Goal: Task Accomplishment & Management: Complete application form

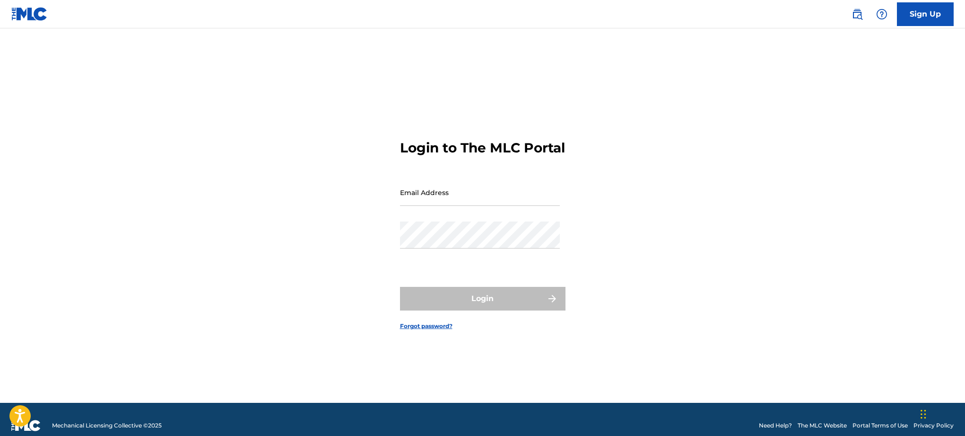
click at [421, 199] on input "Email Address" at bounding box center [480, 192] width 160 height 27
type input "[EMAIL_ADDRESS][DOMAIN_NAME]"
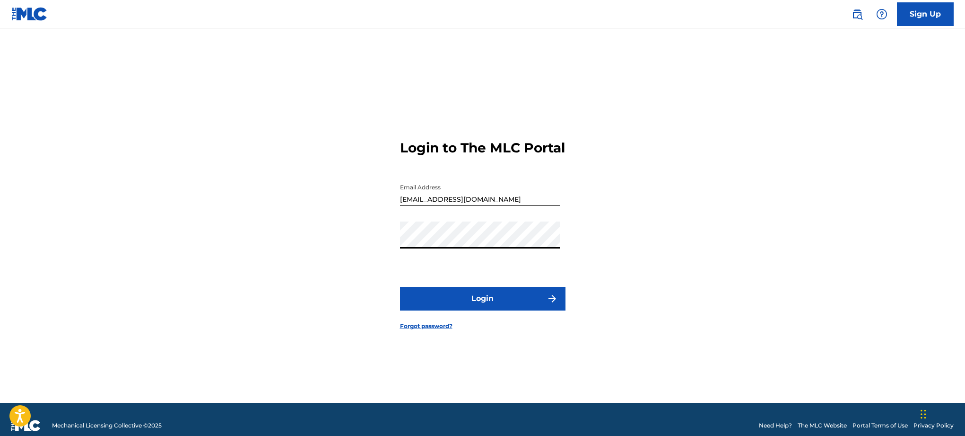
click at [491, 306] on button "Login" at bounding box center [483, 299] width 166 height 24
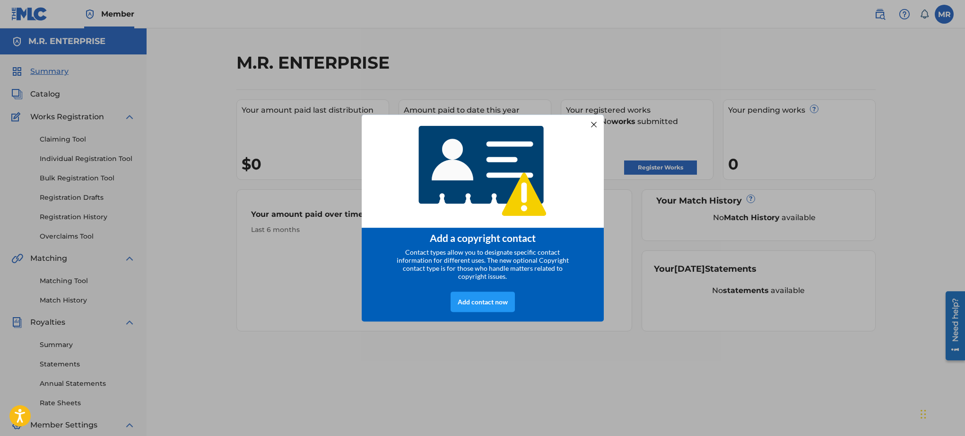
click at [596, 124] on div at bounding box center [593, 124] width 12 height 12
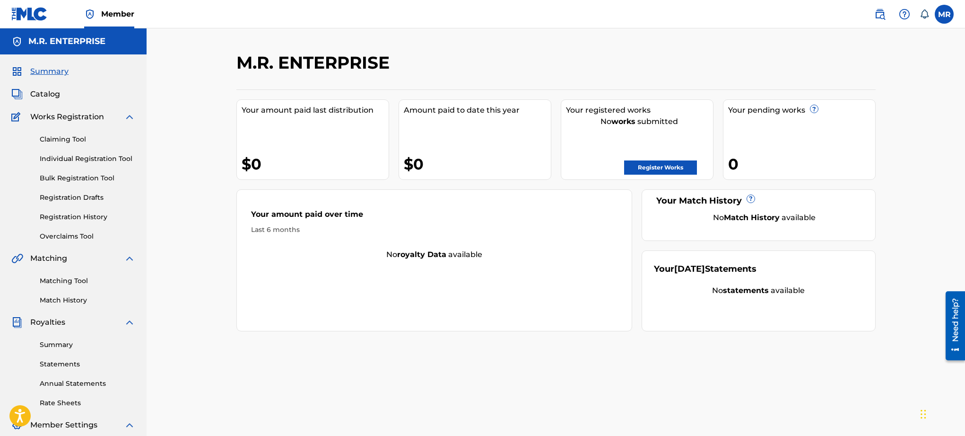
click at [650, 168] on link "Register Works" at bounding box center [660, 167] width 73 height 14
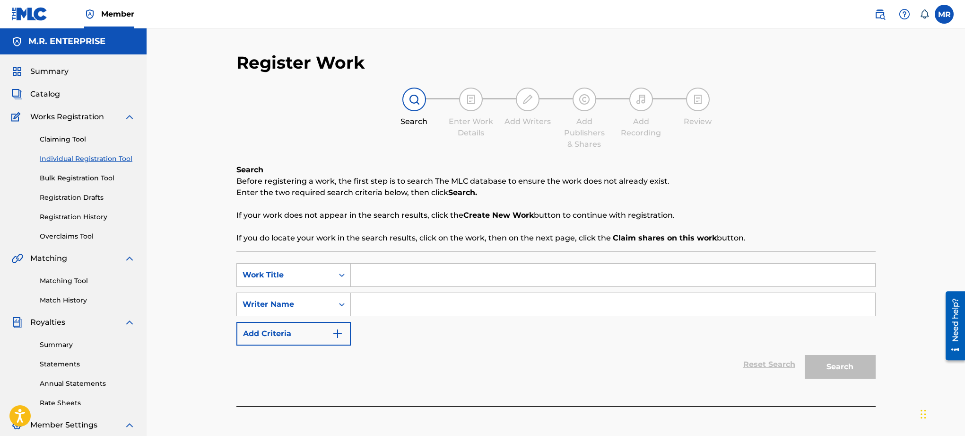
click at [394, 271] on input "Search Form" at bounding box center [613, 274] width 525 height 23
type input "PEDALLIN LEGZ"
click at [620, 304] on input "Search Form" at bounding box center [613, 304] width 525 height 23
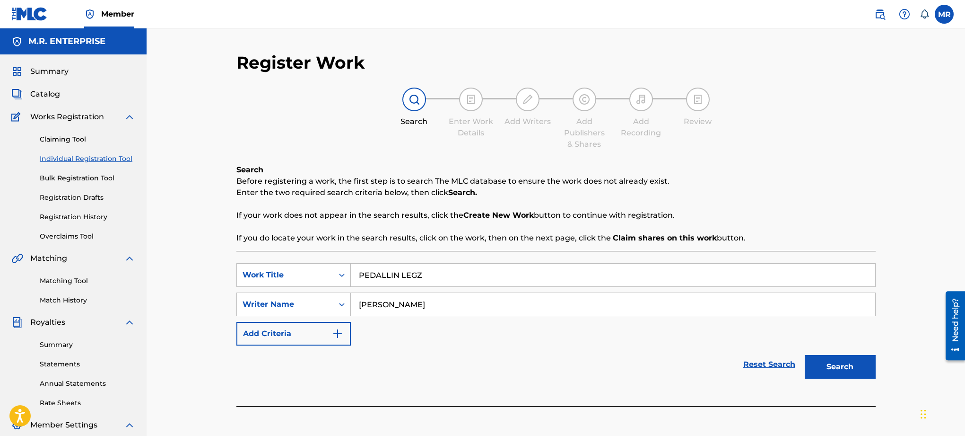
type input "[PERSON_NAME]"
click at [823, 371] on button "Search" at bounding box center [840, 367] width 71 height 24
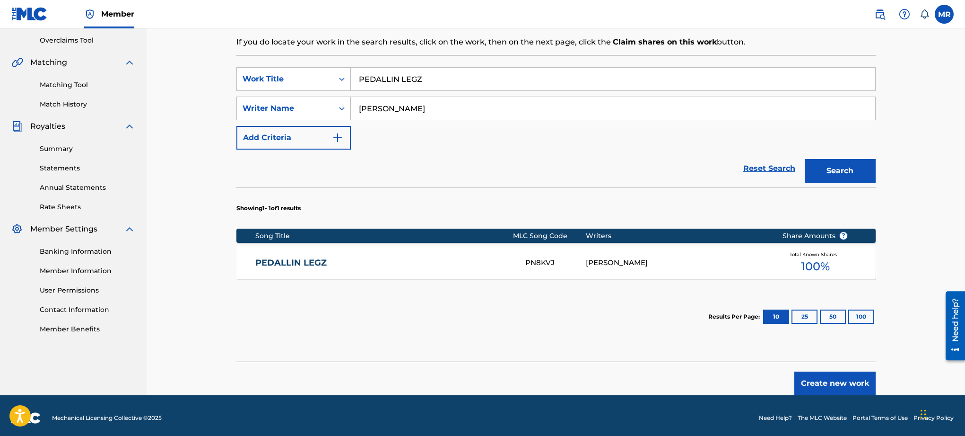
scroll to position [201, 0]
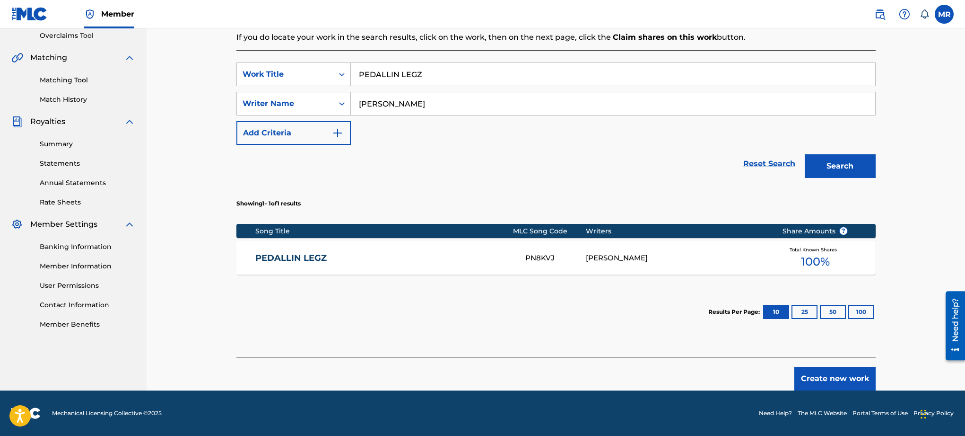
click at [299, 258] on link "PEDALLIN LEGZ" at bounding box center [383, 258] width 257 height 11
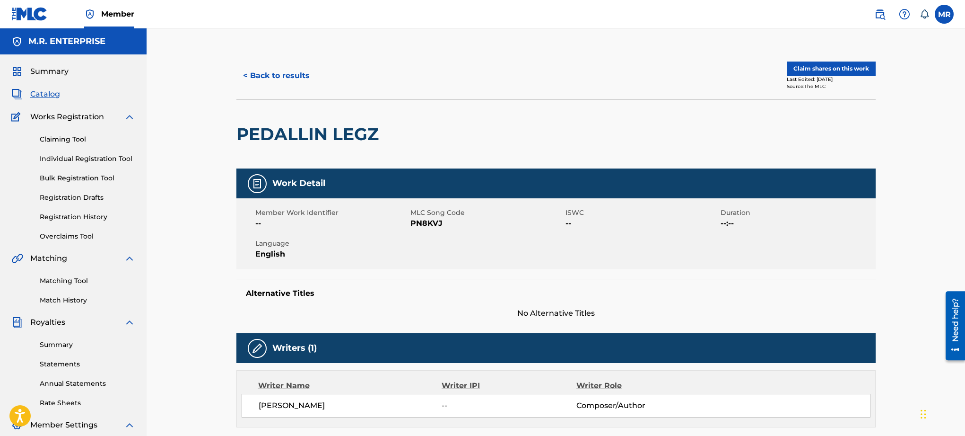
click at [811, 72] on button "Claim shares on this work" at bounding box center [831, 68] width 89 height 14
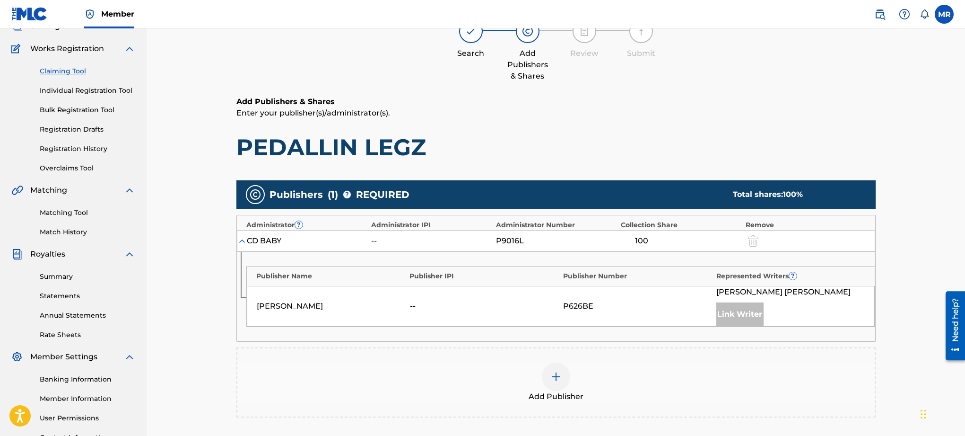
scroll to position [69, 0]
click at [276, 306] on div "[PERSON_NAME]" at bounding box center [331, 305] width 149 height 11
click at [741, 312] on div "Link Writer" at bounding box center [740, 314] width 47 height 24
click at [556, 376] on img at bounding box center [556, 375] width 11 height 11
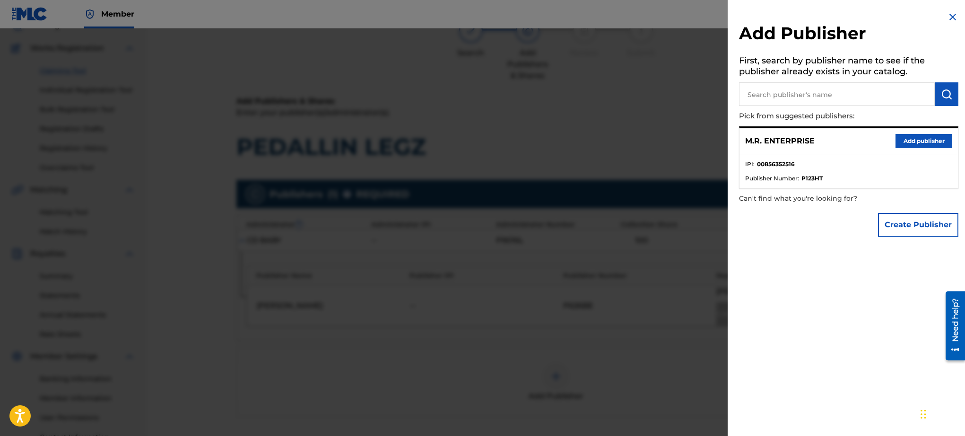
click at [906, 143] on button "Add publisher" at bounding box center [924, 141] width 57 height 14
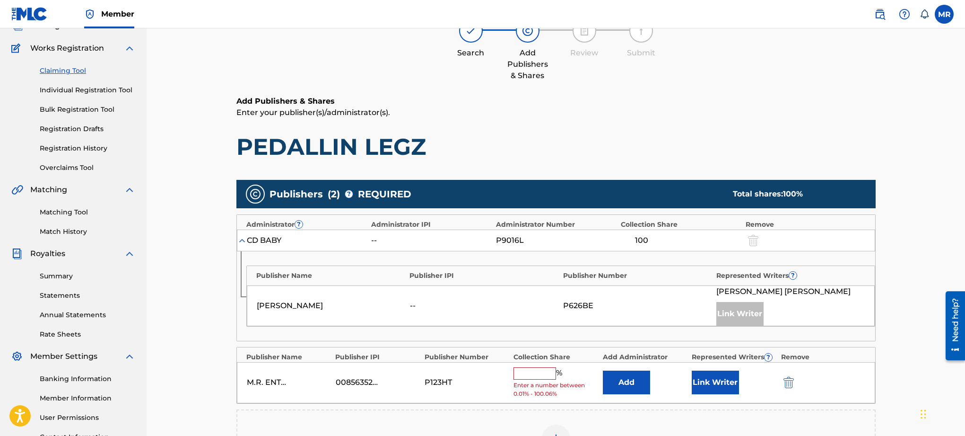
click at [522, 375] on input "text" at bounding box center [535, 373] width 43 height 12
type input "100"
click at [708, 381] on button "Link Writer" at bounding box center [715, 379] width 47 height 24
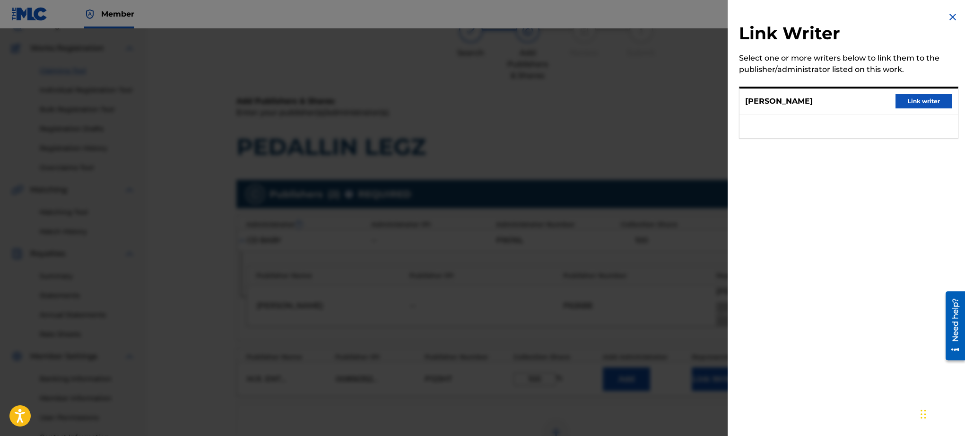
click at [913, 104] on button "Link writer" at bounding box center [924, 101] width 57 height 14
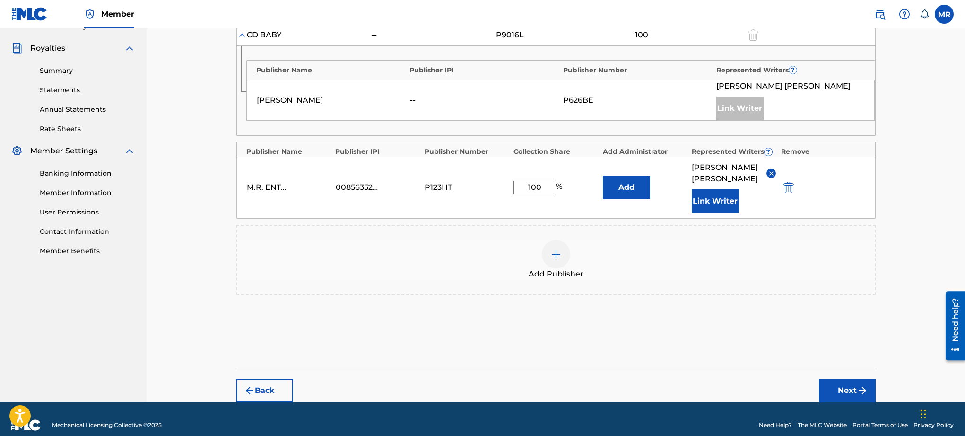
scroll to position [230, 0]
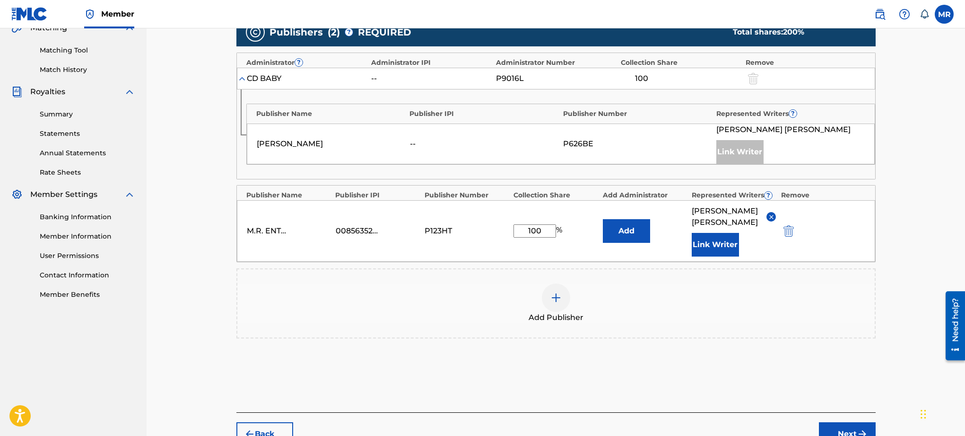
click at [843, 424] on button "Next" at bounding box center [847, 434] width 57 height 24
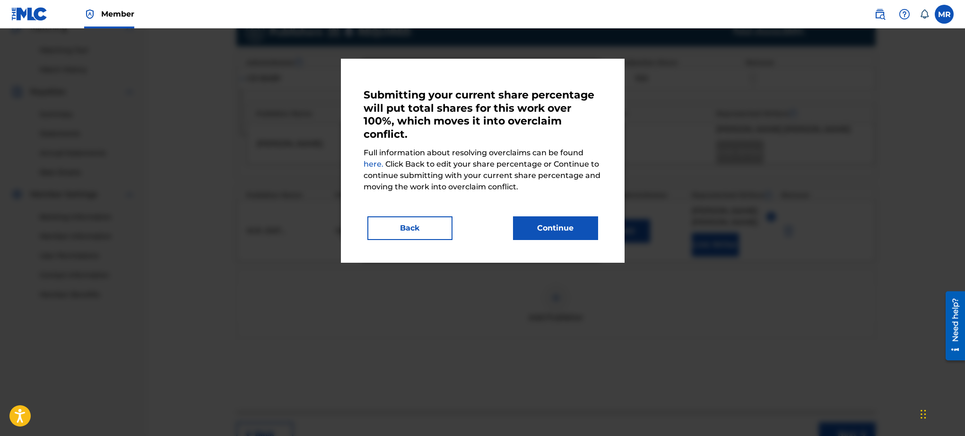
click at [434, 225] on button "Back" at bounding box center [409, 228] width 85 height 24
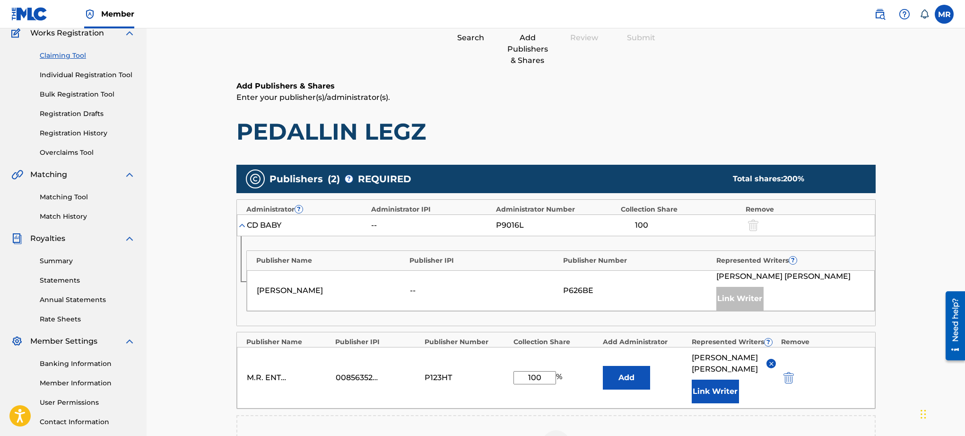
scroll to position [83, 0]
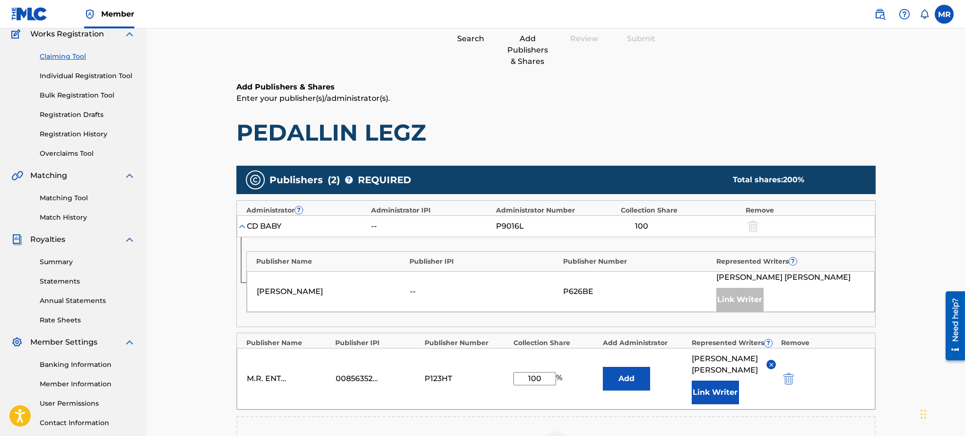
click at [755, 228] on div at bounding box center [752, 225] width 14 height 11
click at [242, 226] on img at bounding box center [241, 225] width 9 height 9
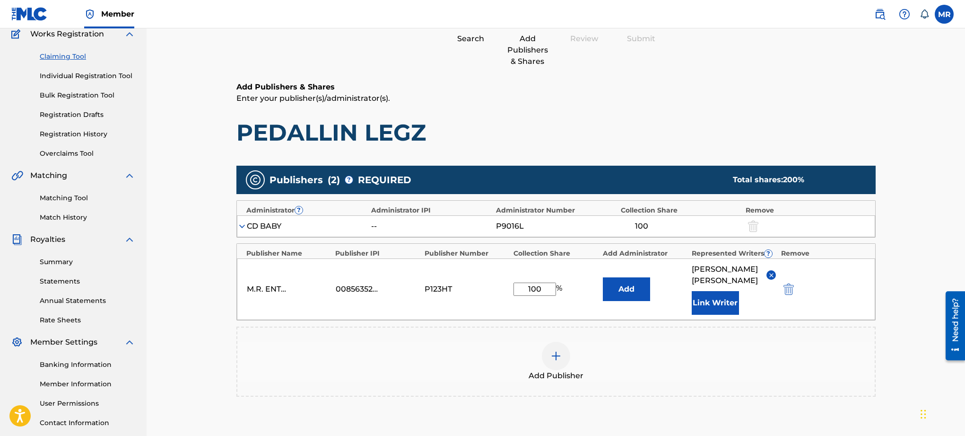
click at [644, 226] on div "100" at bounding box center [642, 225] width 43 height 11
click at [751, 223] on div at bounding box center [752, 225] width 14 height 11
click at [300, 228] on div "CD BABY" at bounding box center [307, 225] width 120 height 11
click at [375, 226] on div "--" at bounding box center [392, 225] width 43 height 11
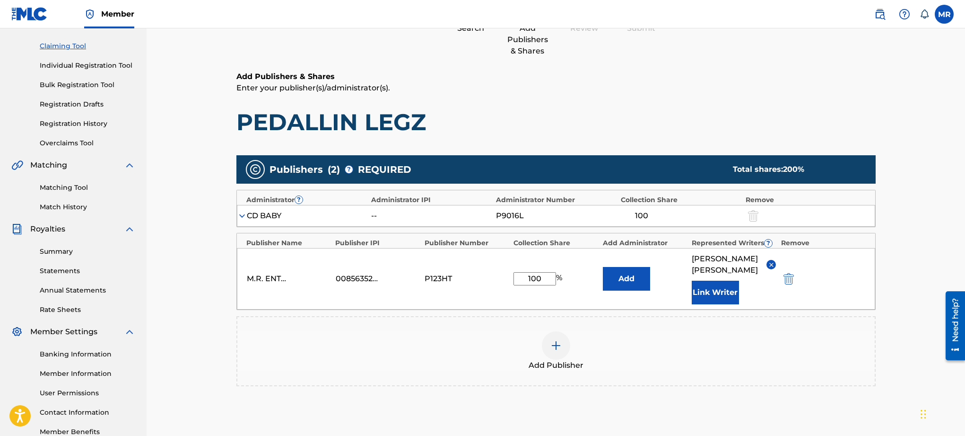
scroll to position [97, 0]
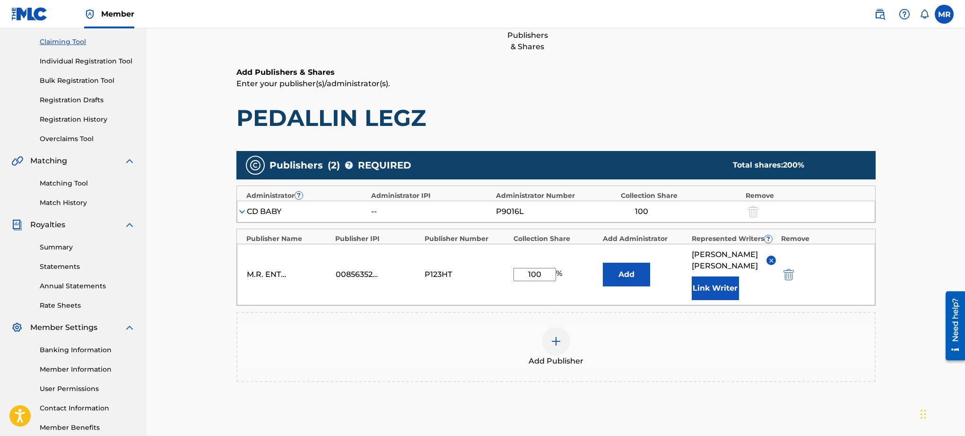
click at [645, 212] on div "100" at bounding box center [642, 211] width 43 height 11
click at [644, 207] on div "100" at bounding box center [642, 211] width 43 height 11
click at [268, 211] on div "CD BABY" at bounding box center [268, 211] width 43 height 11
click at [624, 272] on button "Add" at bounding box center [626, 274] width 47 height 24
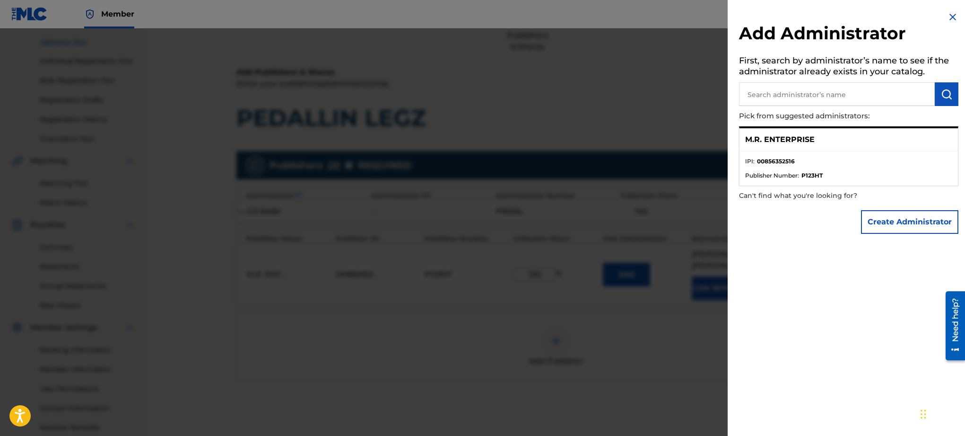
click at [888, 222] on button "Create Administrator" at bounding box center [909, 222] width 97 height 24
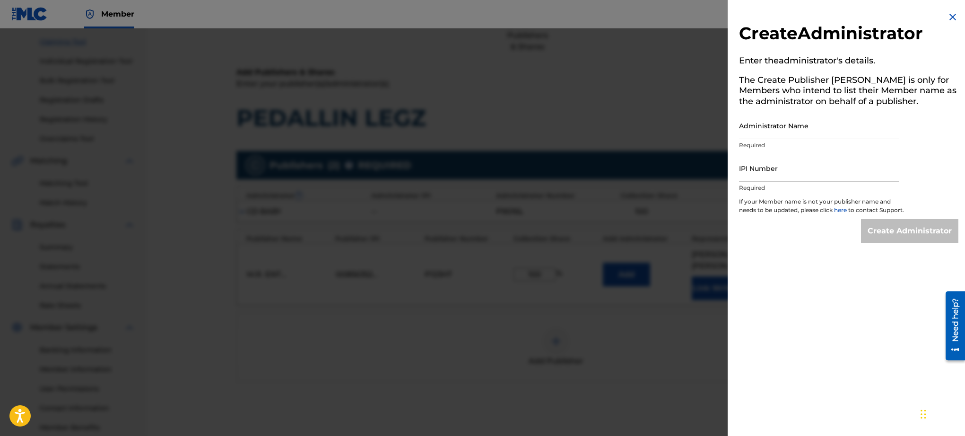
click at [949, 18] on img at bounding box center [952, 16] width 11 height 11
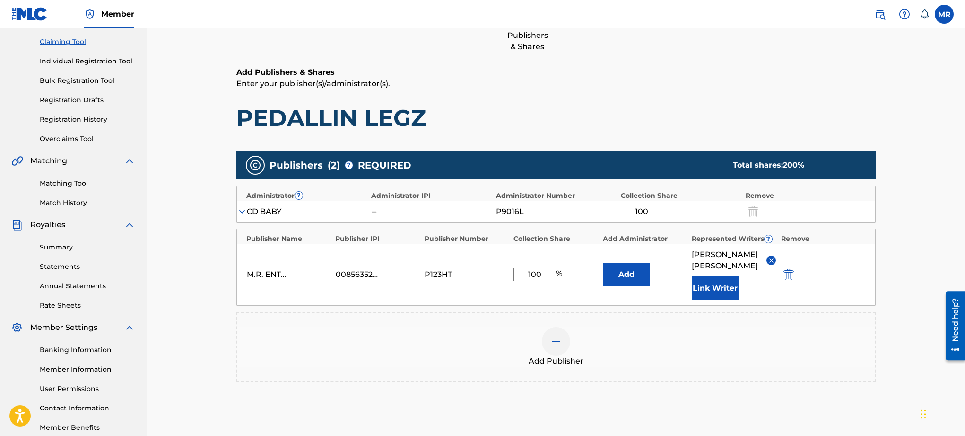
click at [626, 265] on button "Add" at bounding box center [626, 274] width 47 height 24
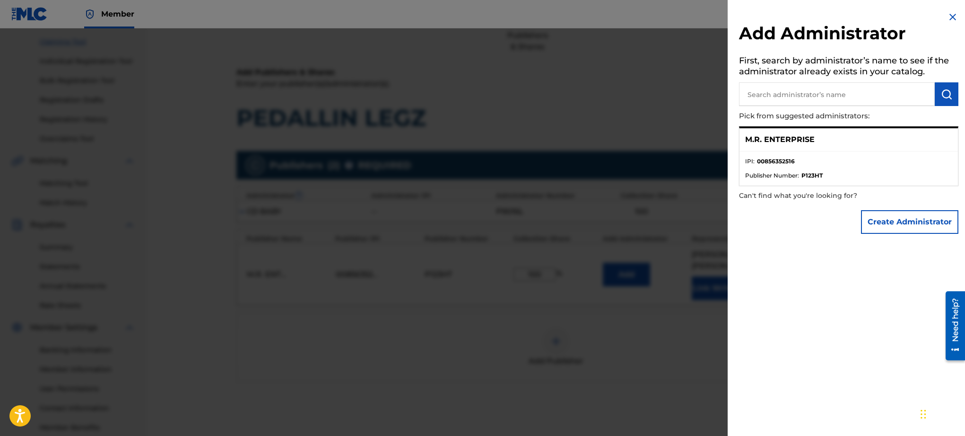
click at [827, 93] on input "text" at bounding box center [837, 94] width 196 height 24
type input "M.R. ENTERPRISE"
click at [942, 101] on button "submit" at bounding box center [947, 94] width 24 height 24
click at [800, 171] on li "Publisher Number : P123HT" at bounding box center [848, 175] width 207 height 9
click at [949, 14] on img at bounding box center [952, 16] width 11 height 11
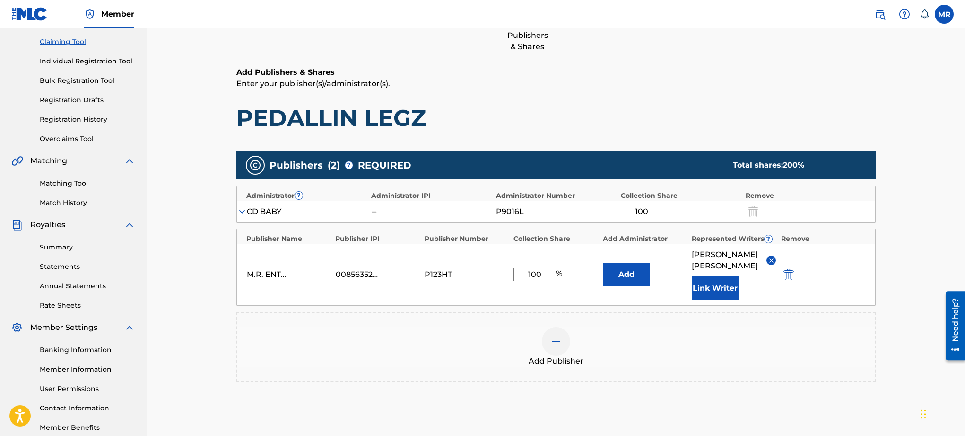
click at [630, 265] on button "Add" at bounding box center [626, 274] width 47 height 24
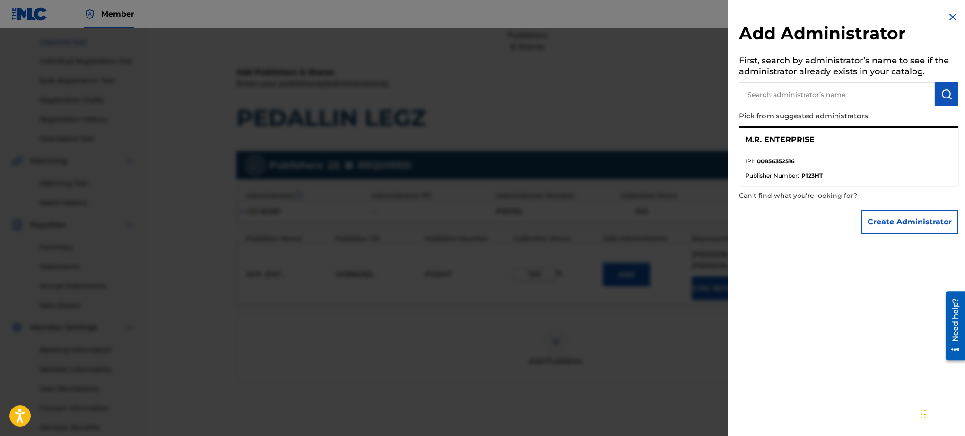
click at [883, 226] on button "Create Administrator" at bounding box center [909, 222] width 97 height 24
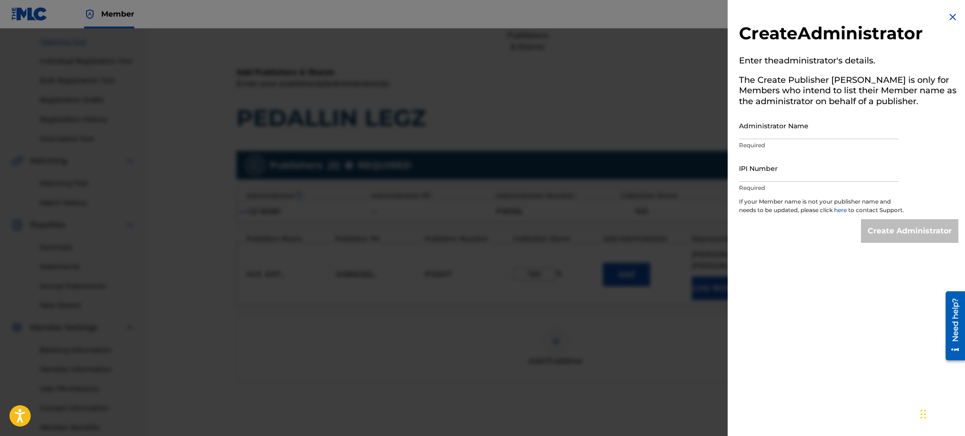
click at [821, 126] on input "Administrator Name" at bounding box center [819, 125] width 160 height 27
type input "M.R. ENTERPRISE"
click at [759, 172] on input "IPI Number" at bounding box center [819, 168] width 160 height 27
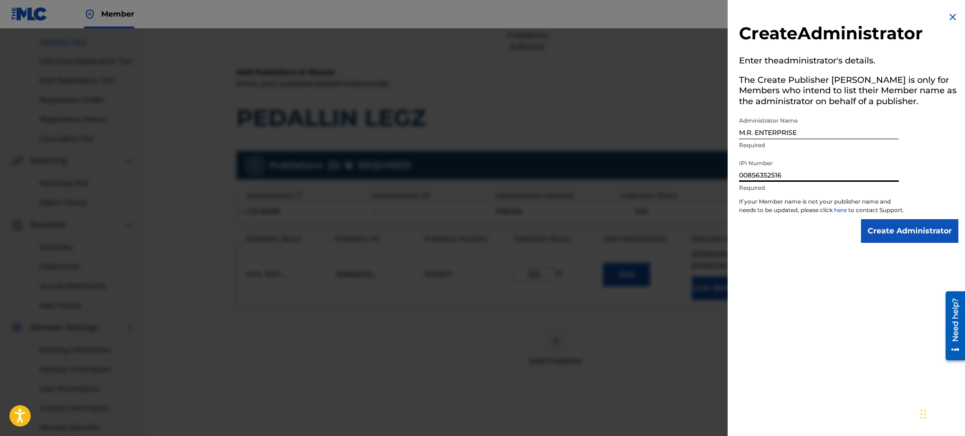
type input "00856352516"
click at [889, 241] on input "Create Administrator" at bounding box center [909, 231] width 97 height 24
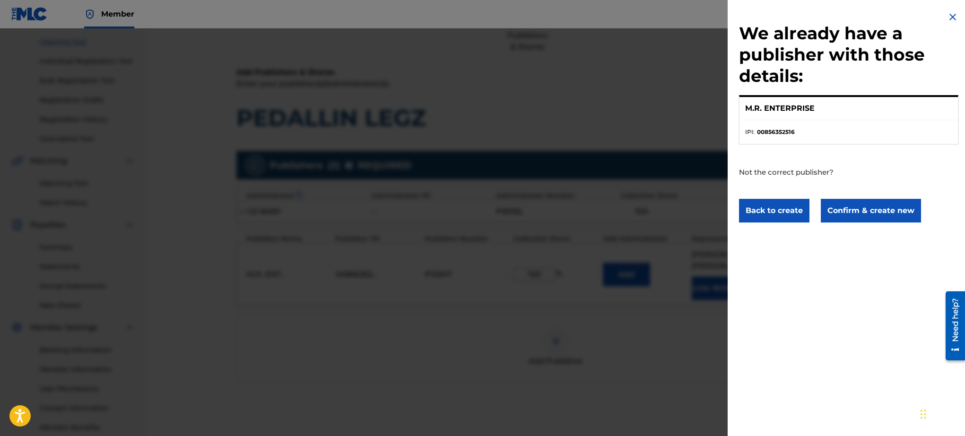
click at [857, 212] on button "Confirm & create new" at bounding box center [871, 211] width 100 height 24
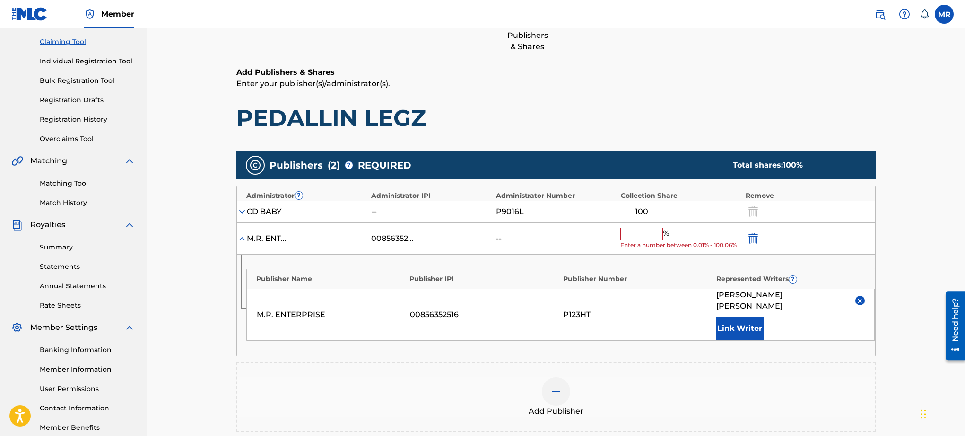
click at [633, 236] on input "text" at bounding box center [642, 233] width 43 height 12
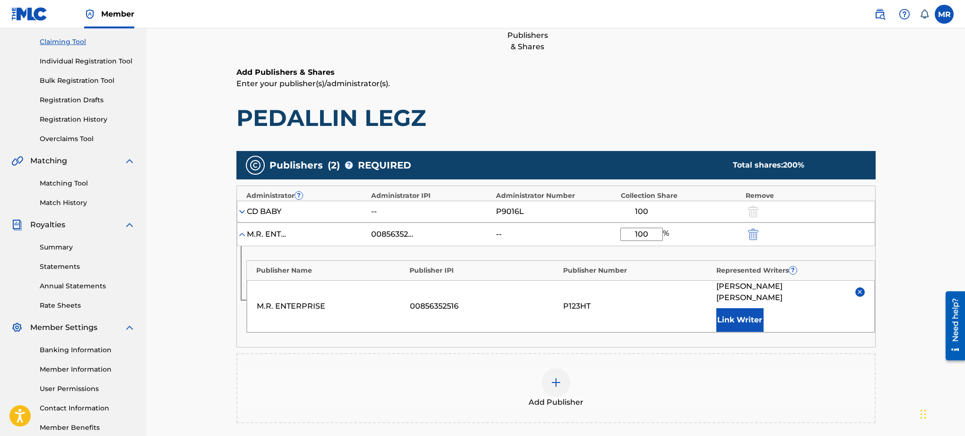
type input "100"
click at [645, 210] on div "100" at bounding box center [642, 211] width 43 height 11
click at [751, 210] on div at bounding box center [752, 211] width 14 height 11
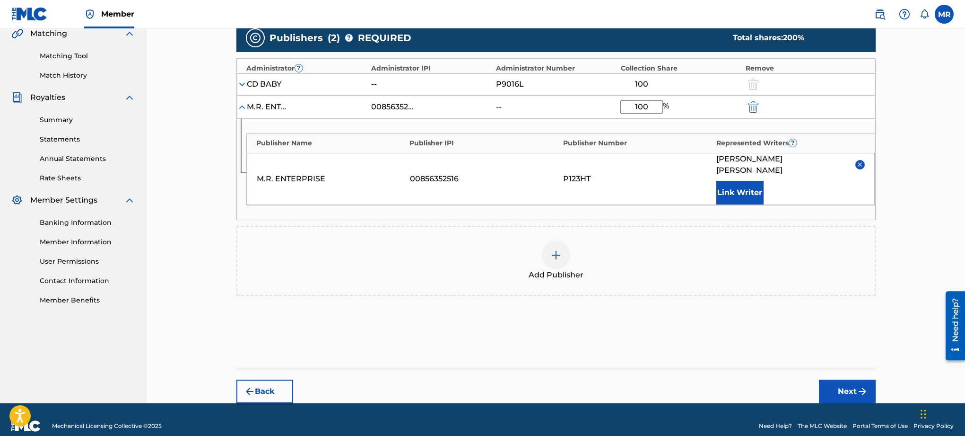
scroll to position [226, 0]
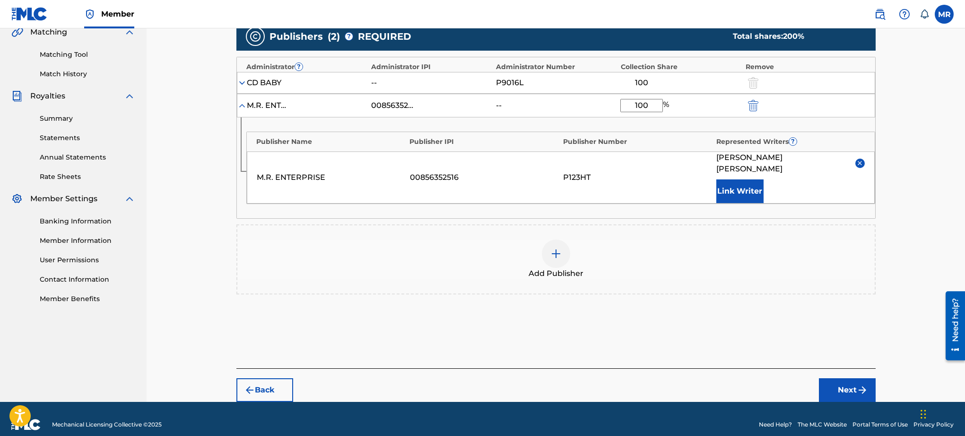
click at [849, 378] on button "Next" at bounding box center [847, 390] width 57 height 24
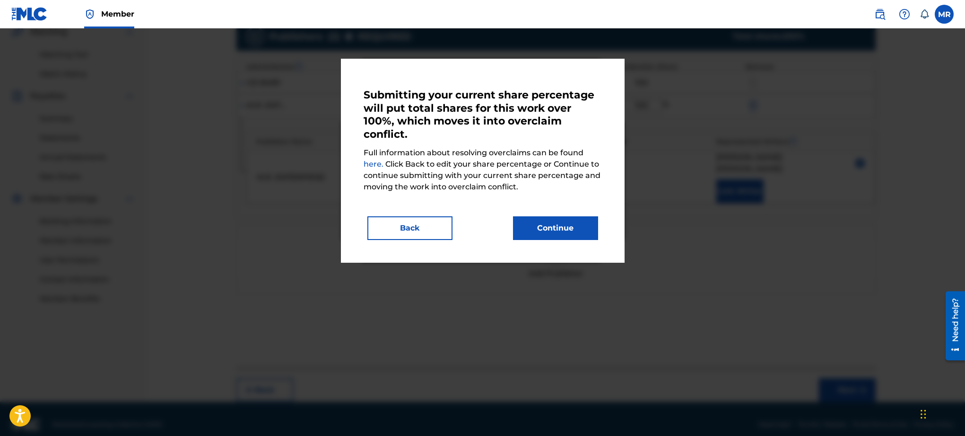
click at [373, 164] on link "here." at bounding box center [375, 163] width 22 height 9
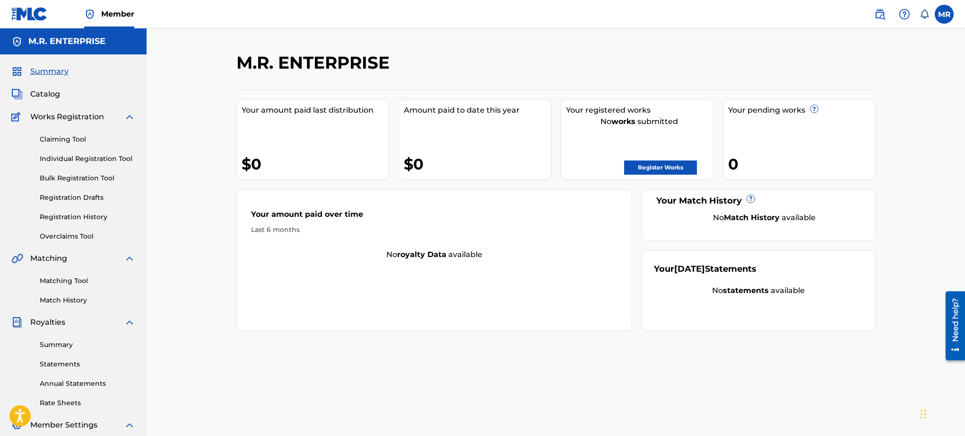
click at [662, 165] on link "Register Works" at bounding box center [660, 167] width 73 height 14
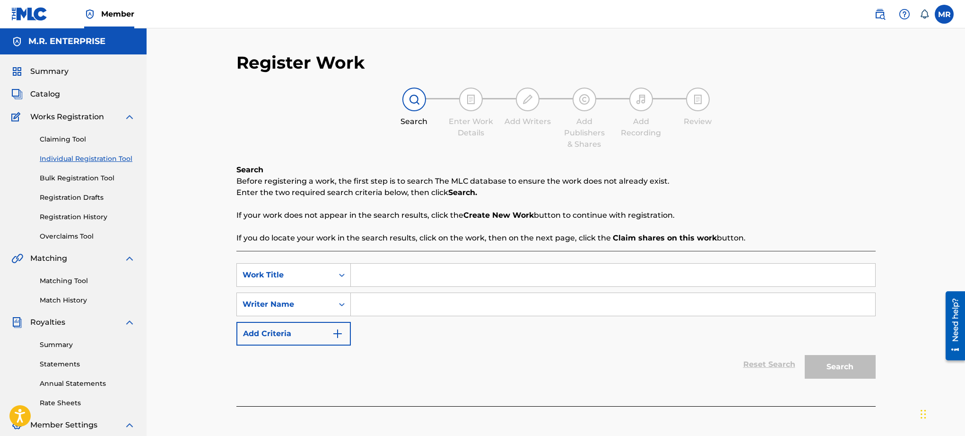
click at [390, 277] on input "Search Form" at bounding box center [613, 274] width 525 height 23
type input "PRDALLIN LEGZ"
click at [387, 304] on input "Search Form" at bounding box center [613, 304] width 525 height 23
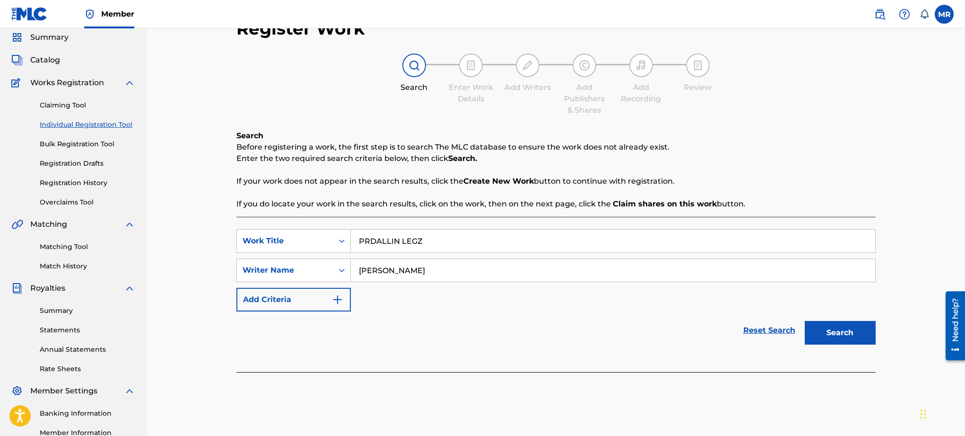
scroll to position [40, 0]
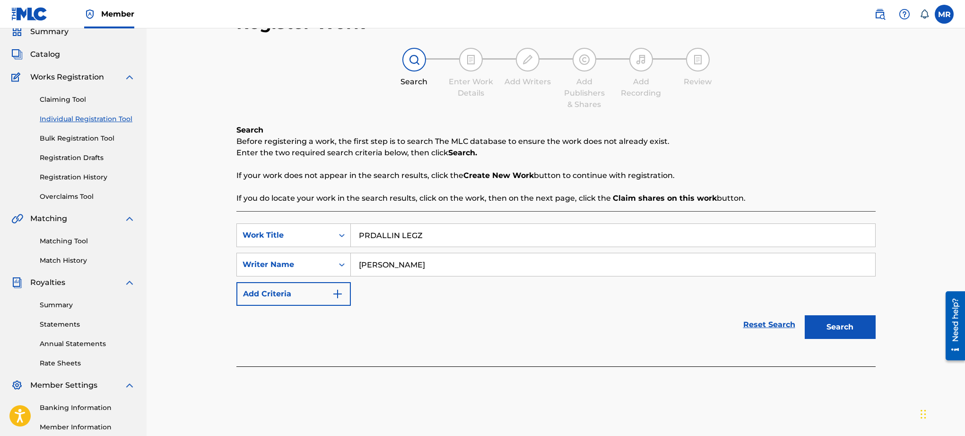
type input "[PERSON_NAME]"
click at [837, 332] on button "Search" at bounding box center [840, 327] width 71 height 24
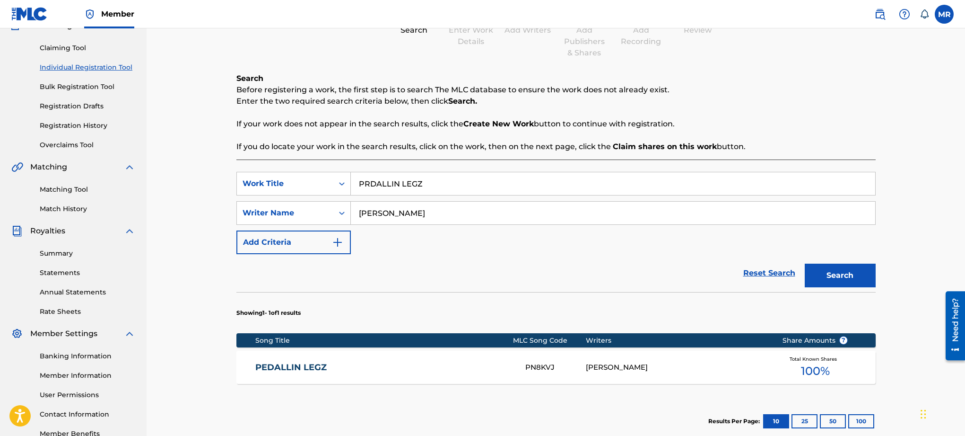
scroll to position [96, 0]
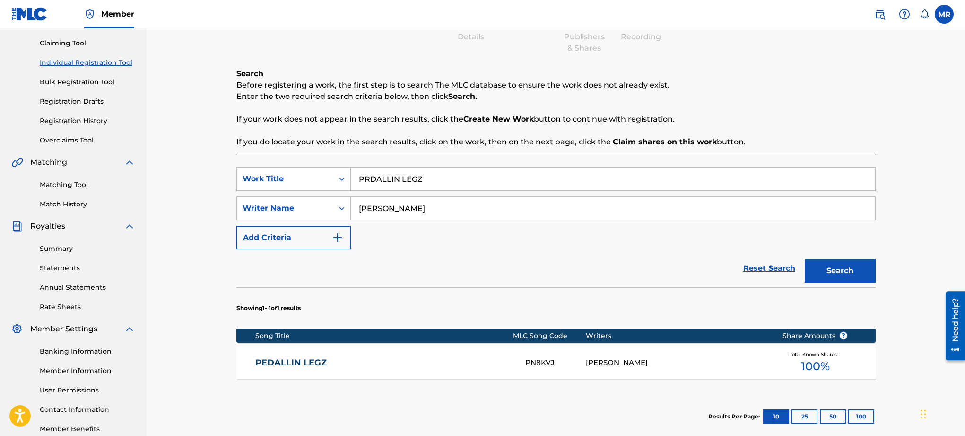
click at [292, 361] on link "PEDALLIN LEGZ" at bounding box center [383, 362] width 257 height 11
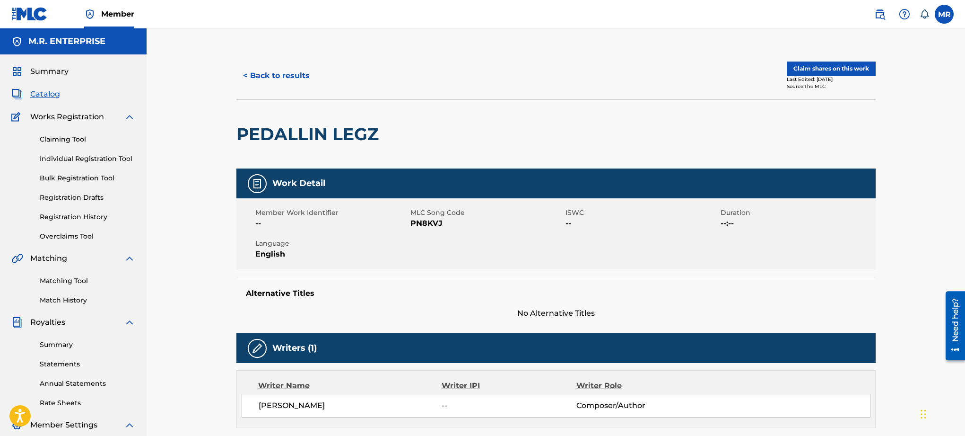
click at [809, 70] on button "Claim shares on this work" at bounding box center [831, 68] width 89 height 14
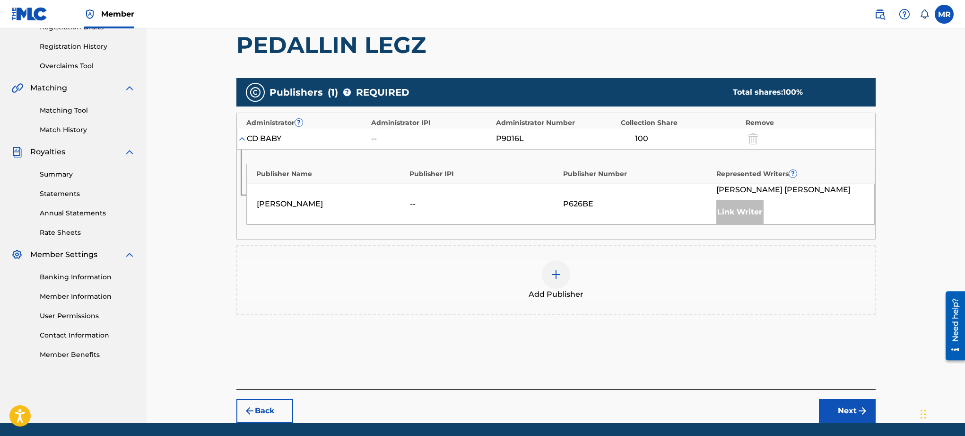
scroll to position [171, 0]
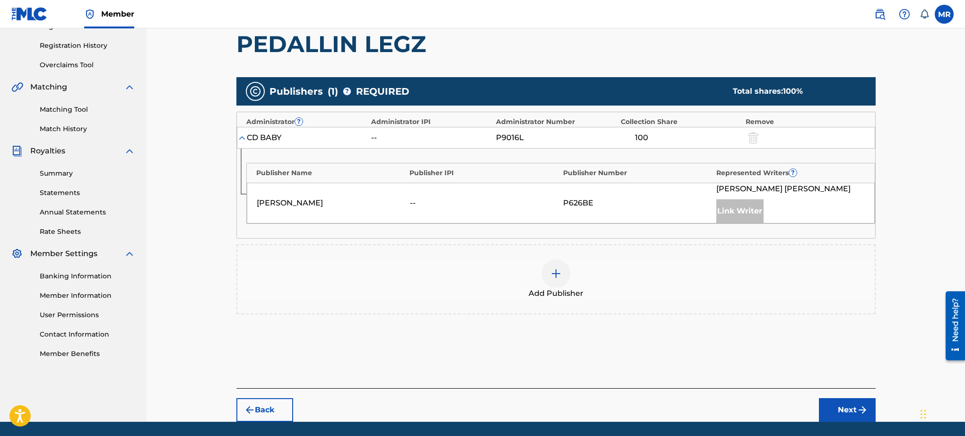
click at [556, 266] on div at bounding box center [556, 273] width 28 height 28
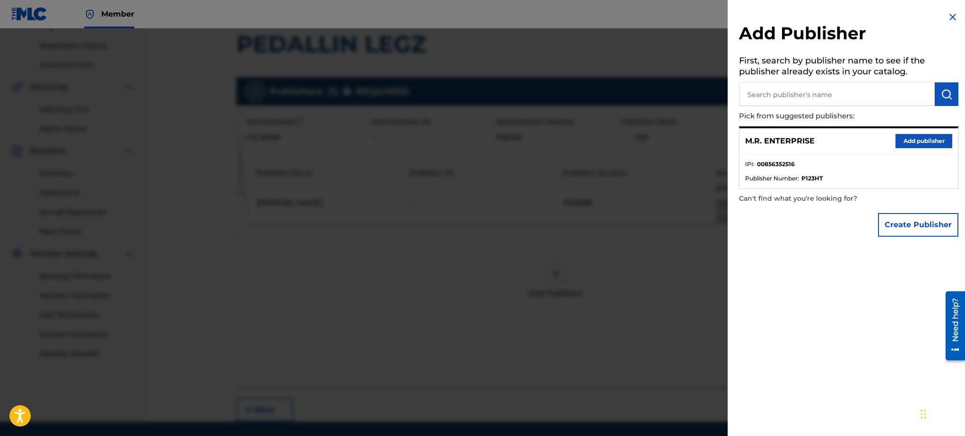
click at [929, 144] on button "Add publisher" at bounding box center [924, 141] width 57 height 14
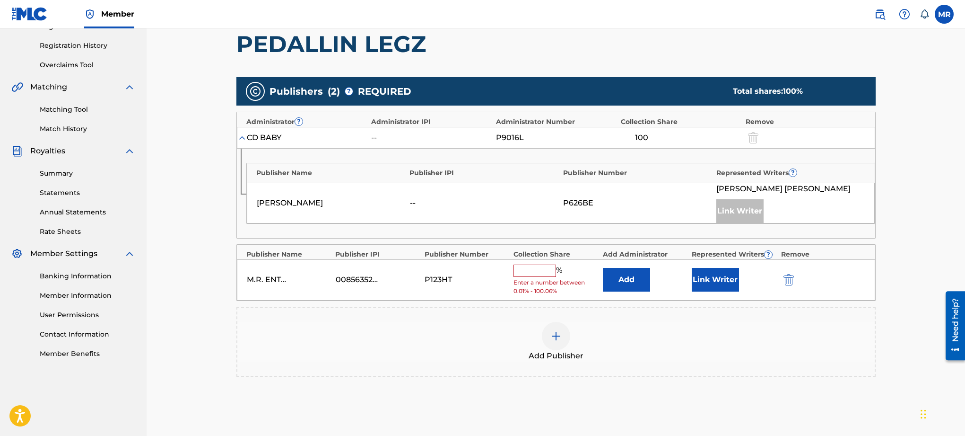
click at [708, 280] on button "Link Writer" at bounding box center [715, 280] width 47 height 24
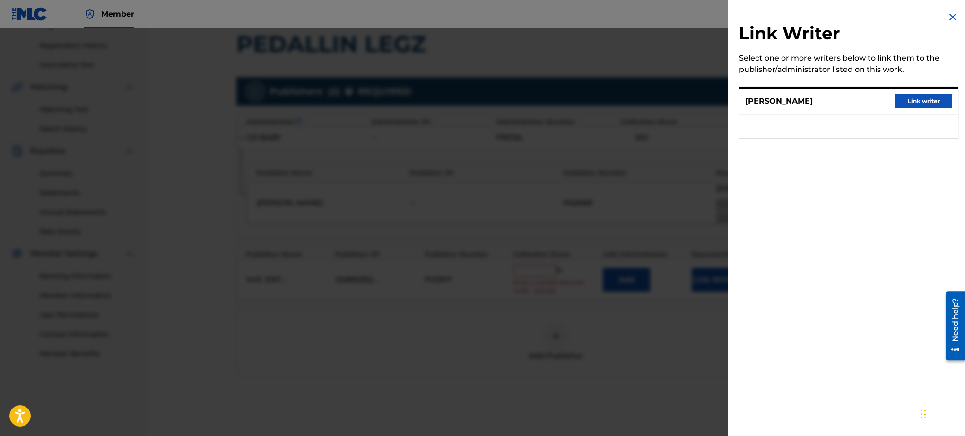
click at [930, 102] on button "Link writer" at bounding box center [924, 101] width 57 height 14
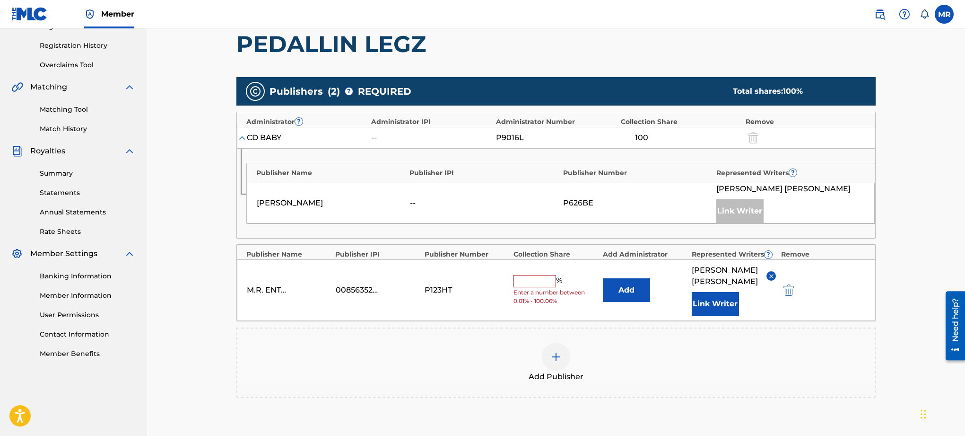
click at [530, 275] on input "text" at bounding box center [535, 281] width 43 height 12
type input "0"
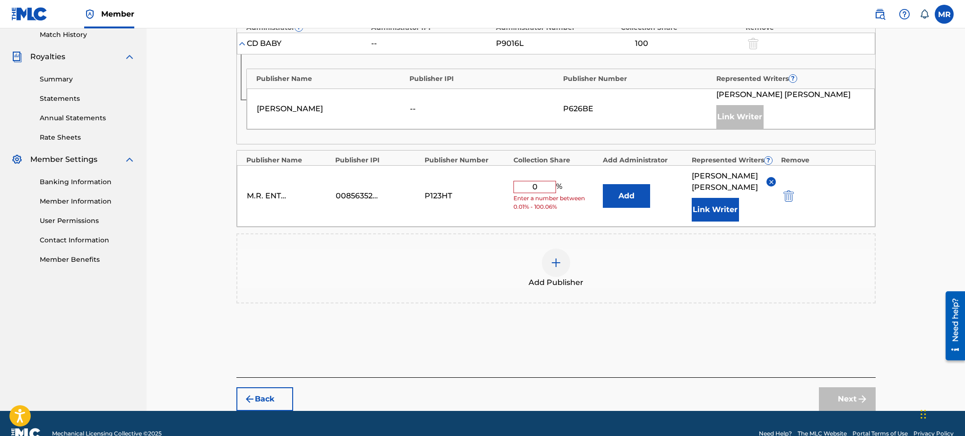
scroll to position [264, 0]
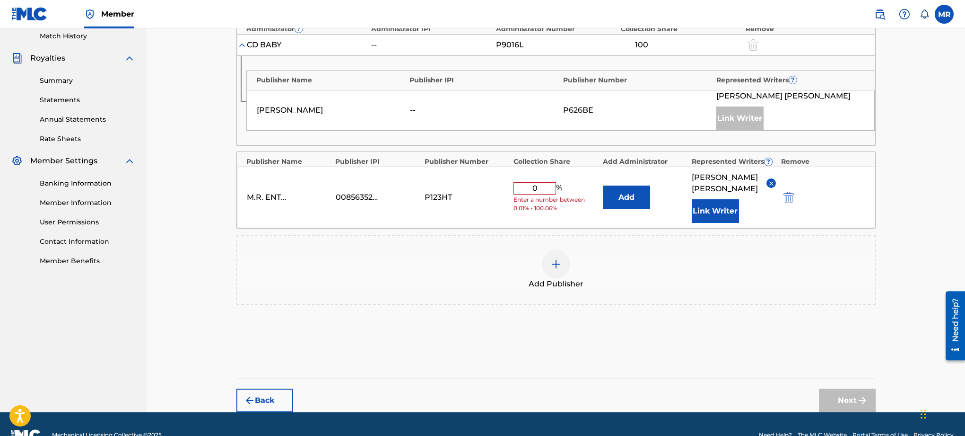
type input "0"
click at [848, 388] on div "Next" at bounding box center [847, 400] width 57 height 24
click at [540, 183] on input "0" at bounding box center [535, 188] width 43 height 12
type input ".06"
click at [836, 388] on button "Next" at bounding box center [847, 400] width 57 height 24
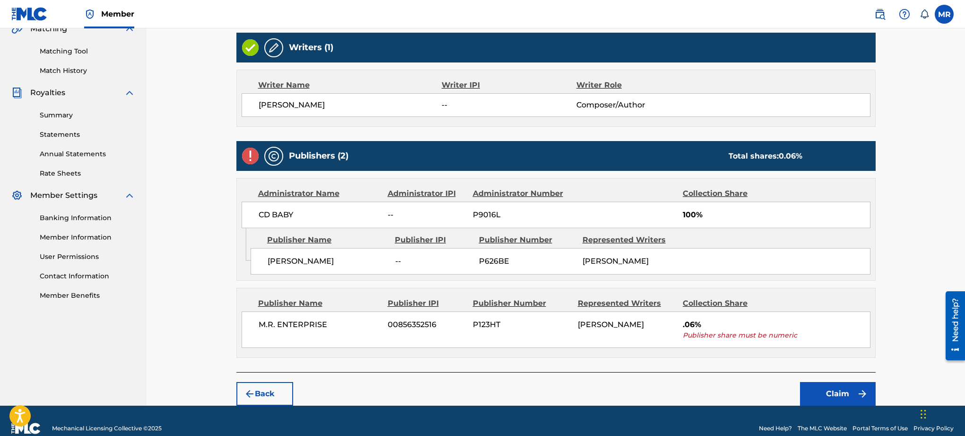
scroll to position [244, 0]
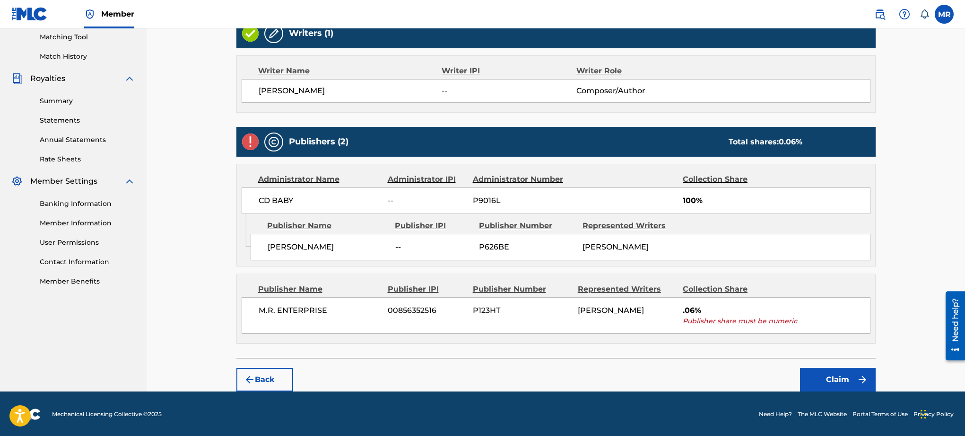
click at [827, 378] on button "Claim" at bounding box center [838, 379] width 76 height 24
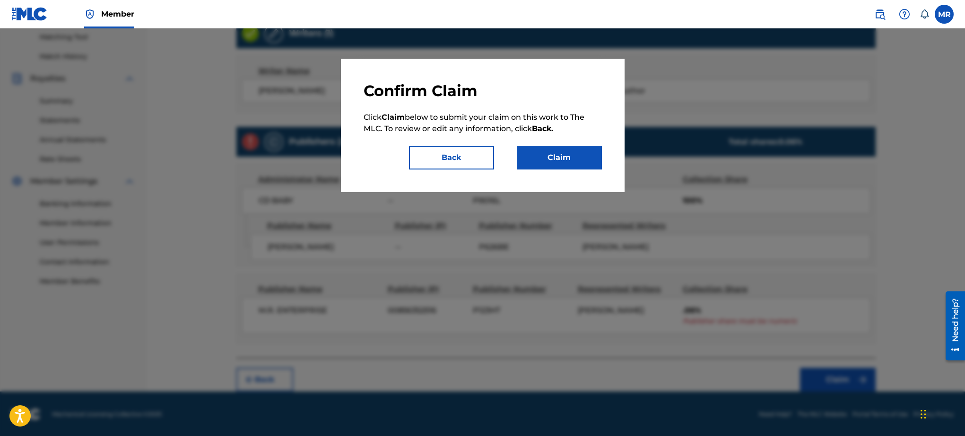
click at [548, 166] on button "Claim" at bounding box center [559, 158] width 85 height 24
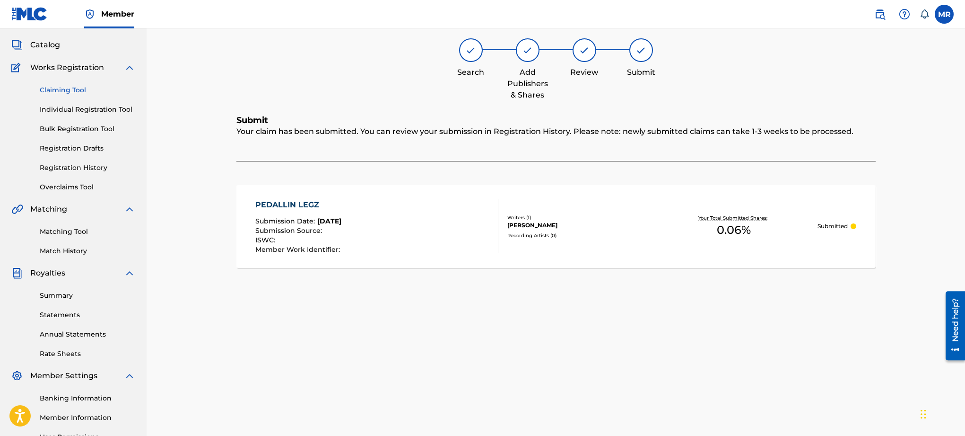
scroll to position [46, 0]
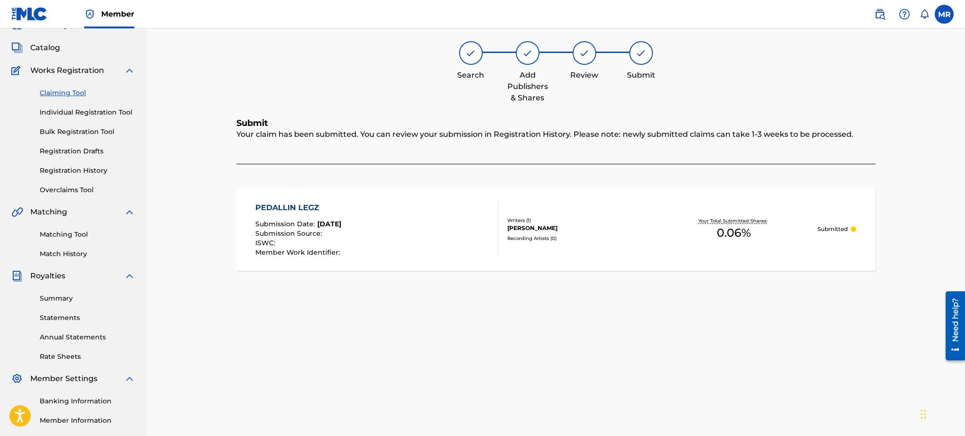
click at [947, 12] on label at bounding box center [944, 14] width 19 height 19
click at [944, 14] on input "[PERSON_NAME] [PERSON_NAME] [EMAIL_ADDRESS][DOMAIN_NAME] Notification Preferenc…" at bounding box center [944, 14] width 0 height 0
click at [851, 135] on p "Log out" at bounding box center [853, 134] width 22 height 9
click at [944, 14] on input "[PERSON_NAME] [PERSON_NAME] [EMAIL_ADDRESS][DOMAIN_NAME] Notification Preferenc…" at bounding box center [944, 14] width 0 height 0
